Goal: Transaction & Acquisition: Purchase product/service

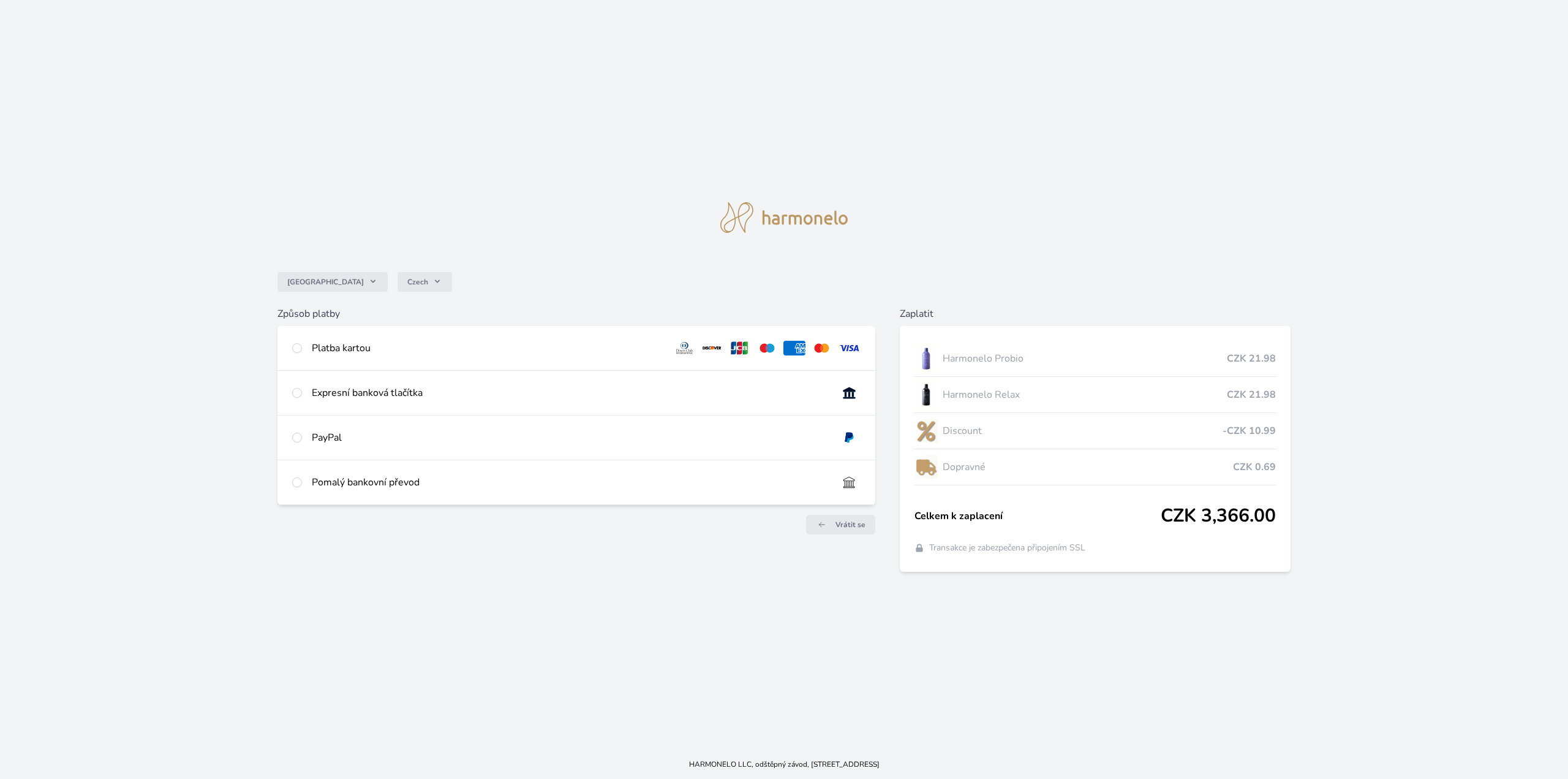
click at [298, 355] on div at bounding box center [297, 348] width 10 height 15
radio input "true"
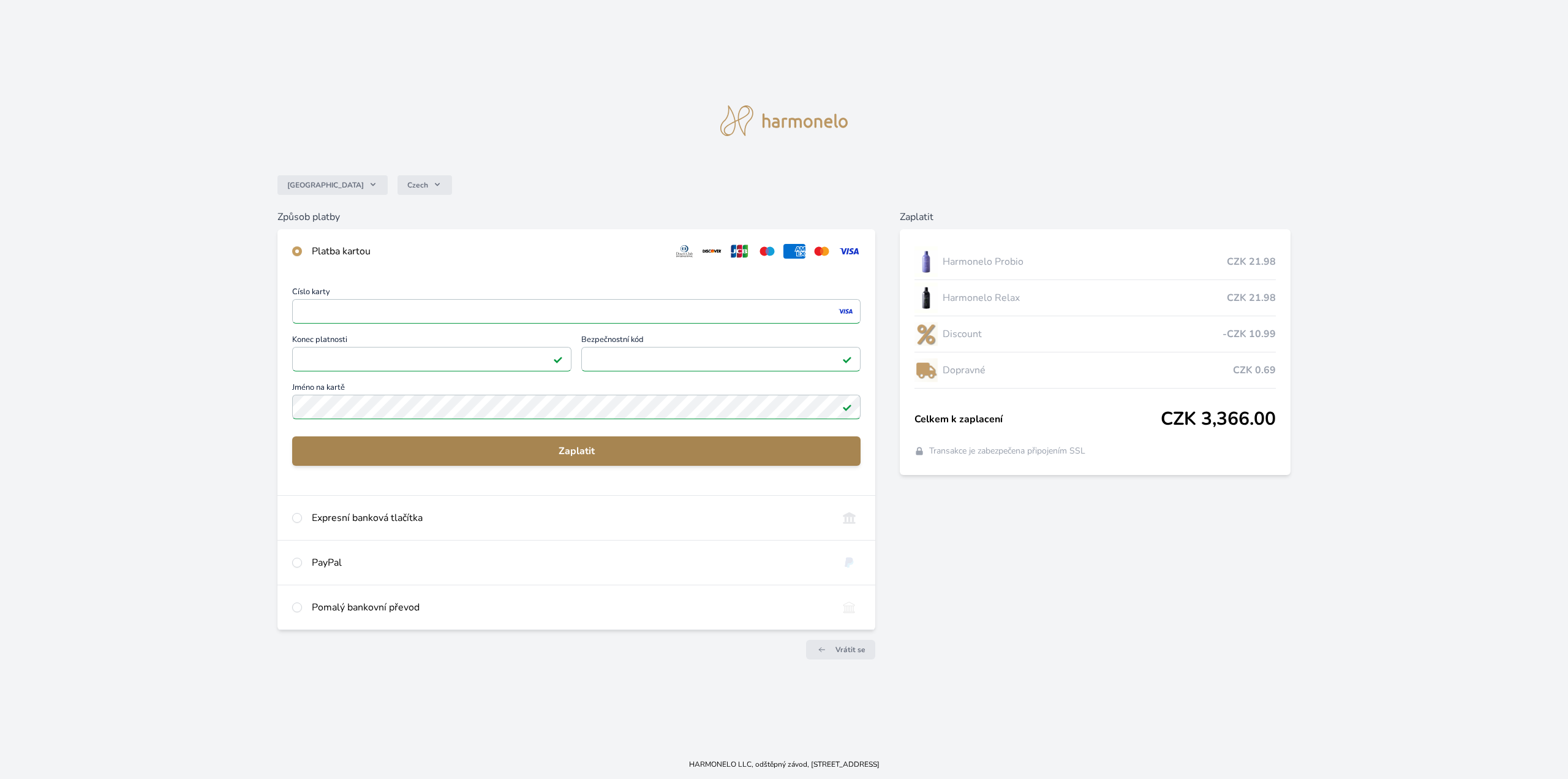
click at [571, 448] on span "Zaplatit" at bounding box center [576, 451] width 549 height 15
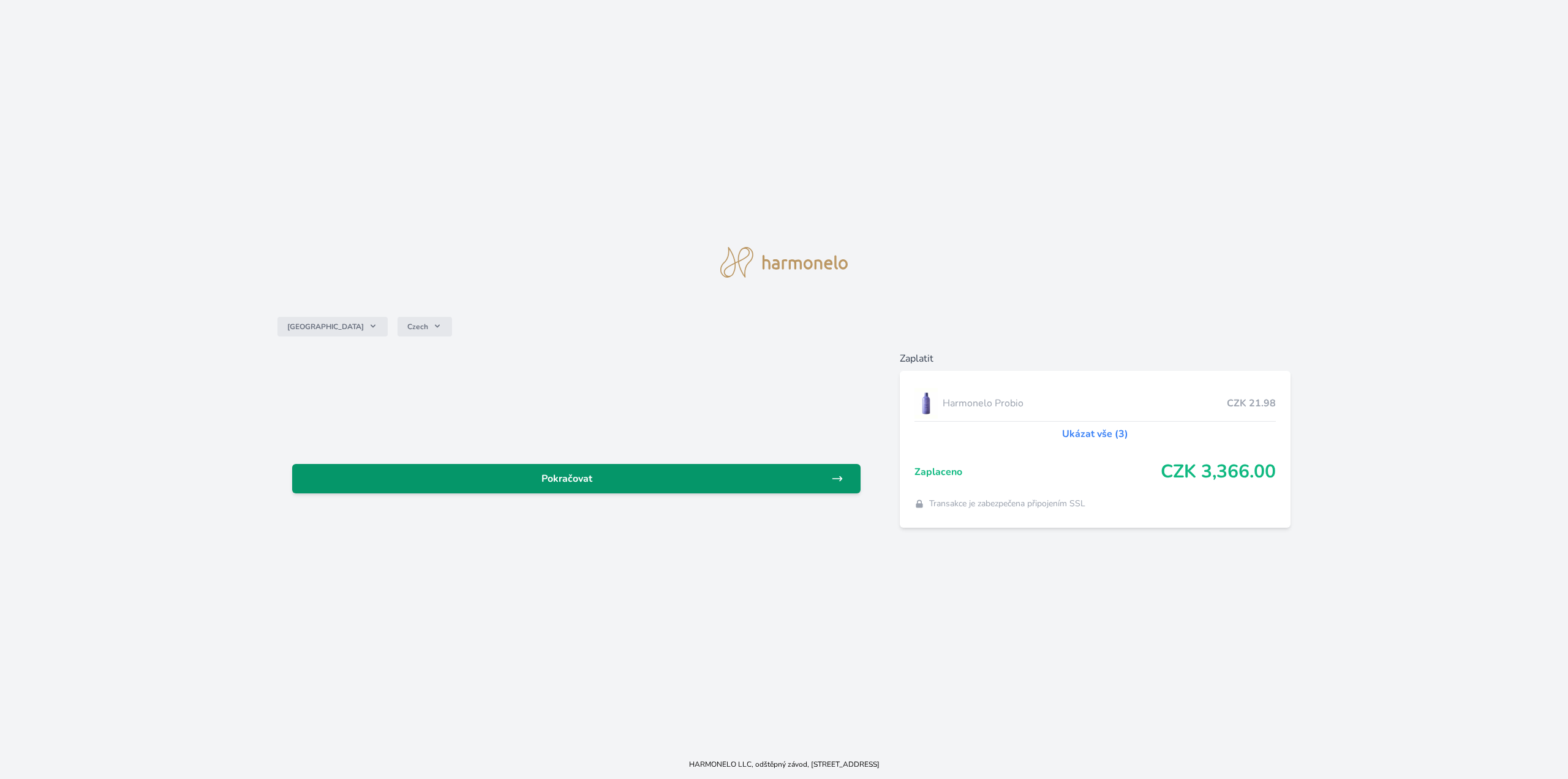
click at [554, 478] on span "Pokračovat" at bounding box center [566, 478] width 529 height 15
